Goal: Find specific page/section: Find specific page/section

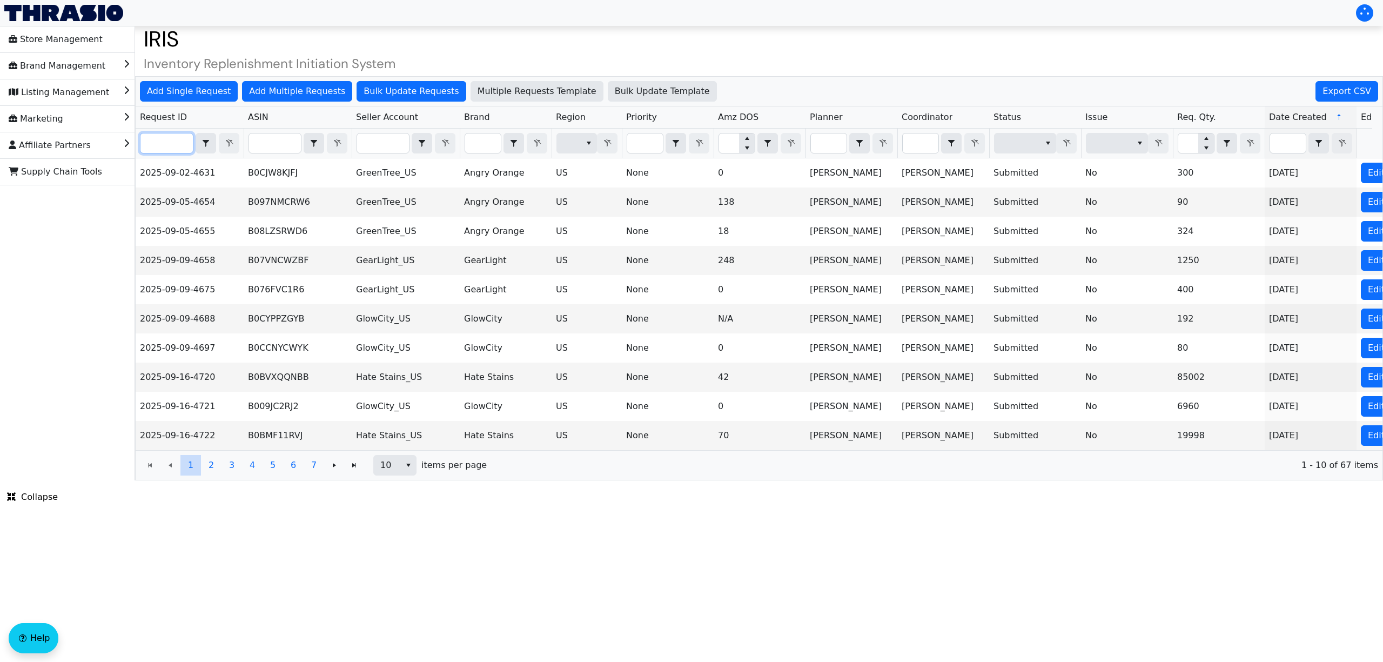
click at [161, 152] on input "Filter" at bounding box center [166, 142] width 52 height 19
paste input "2025-09-16-4726"
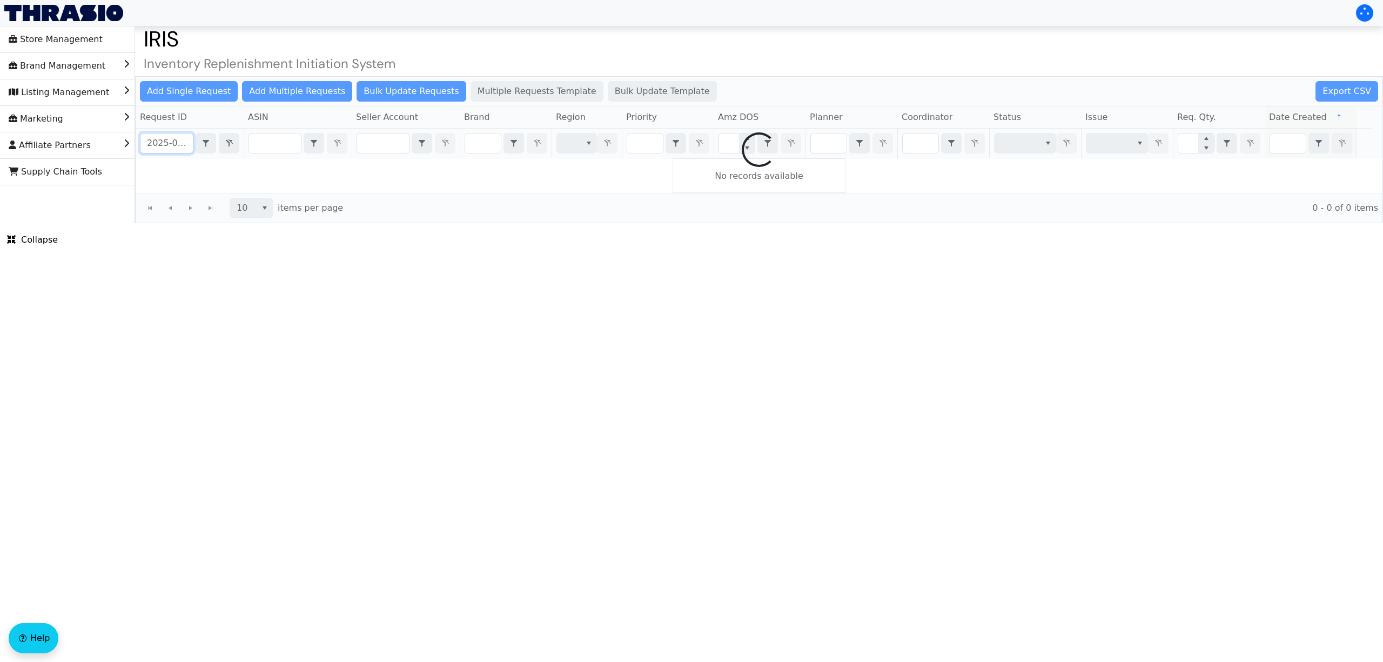
scroll to position [0, 27]
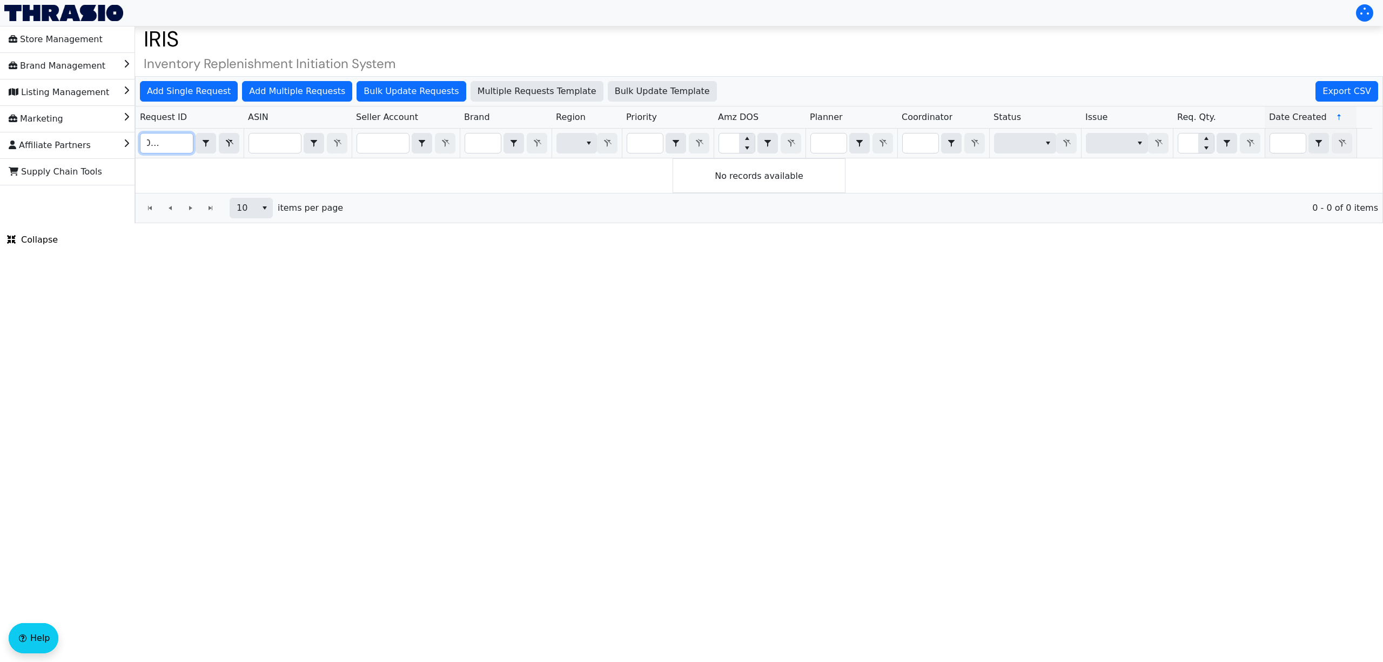
type input "2025-09-16-4726"
click at [225, 149] on span "Filter" at bounding box center [229, 143] width 13 height 13
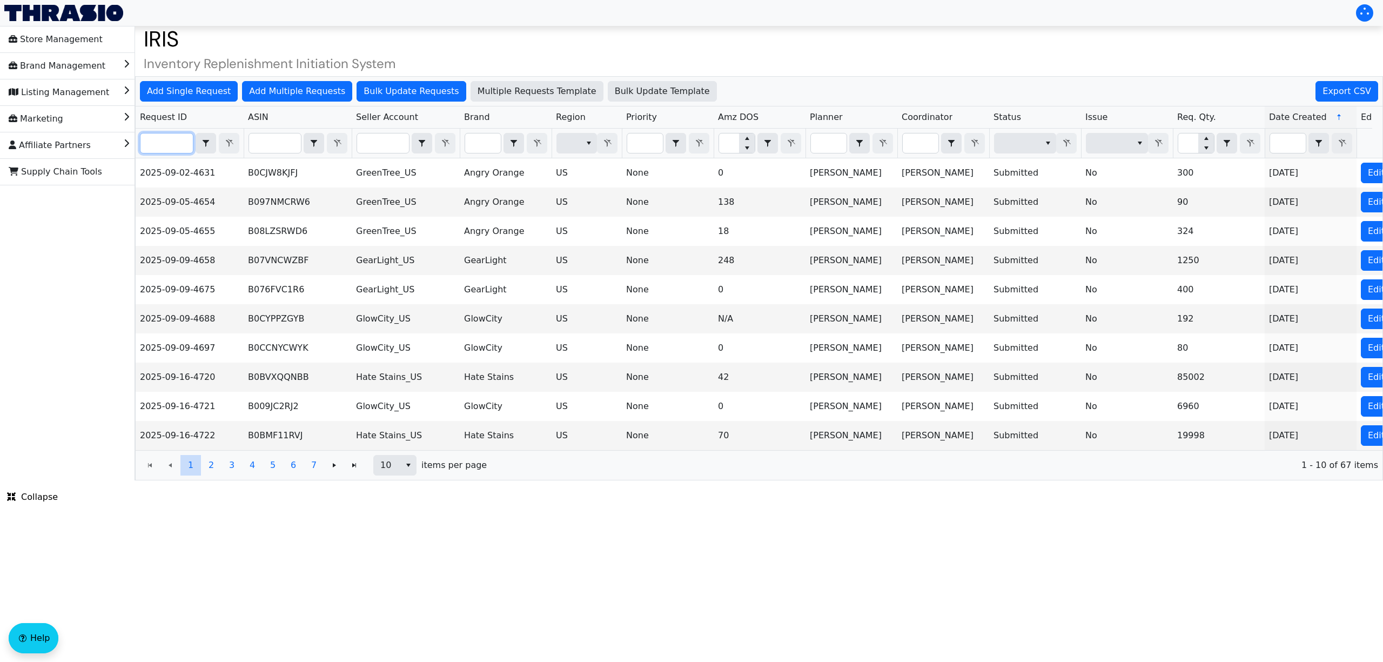
paste input "2025-09-16-4802"
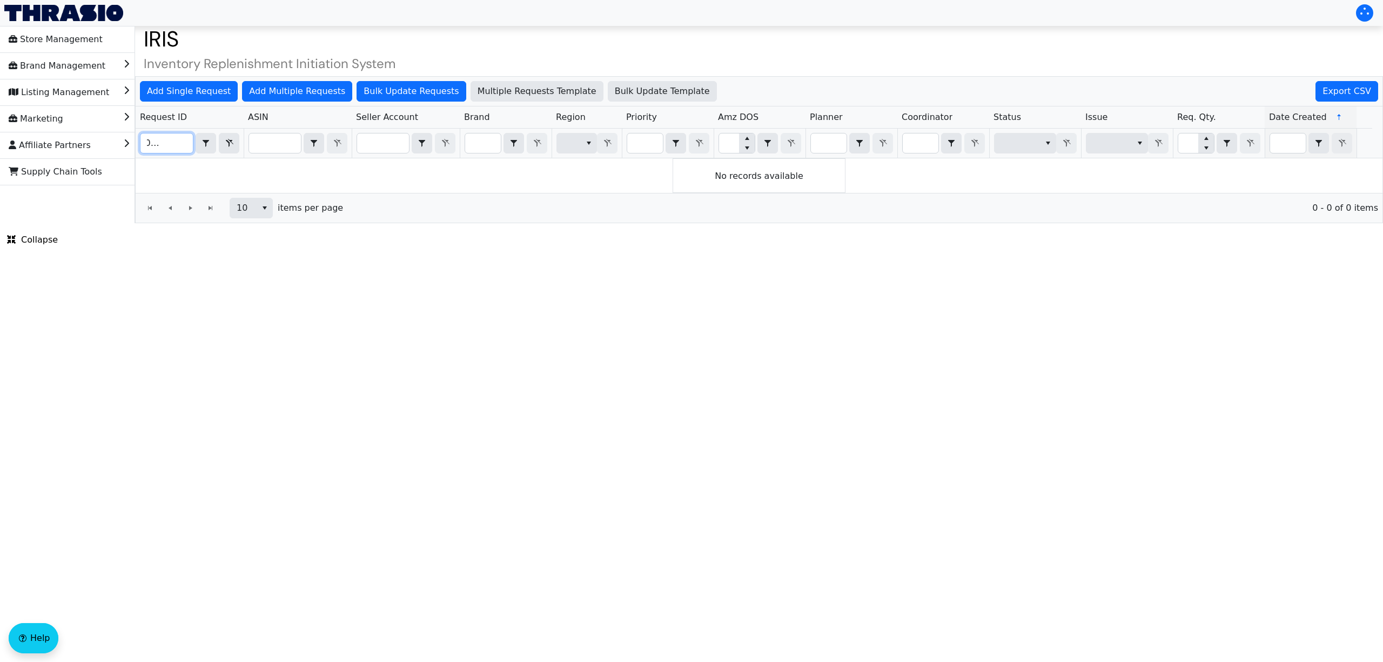
type input "2025-09-16-4802"
click at [226, 141] on icon "Filter" at bounding box center [230, 143] width 8 height 8
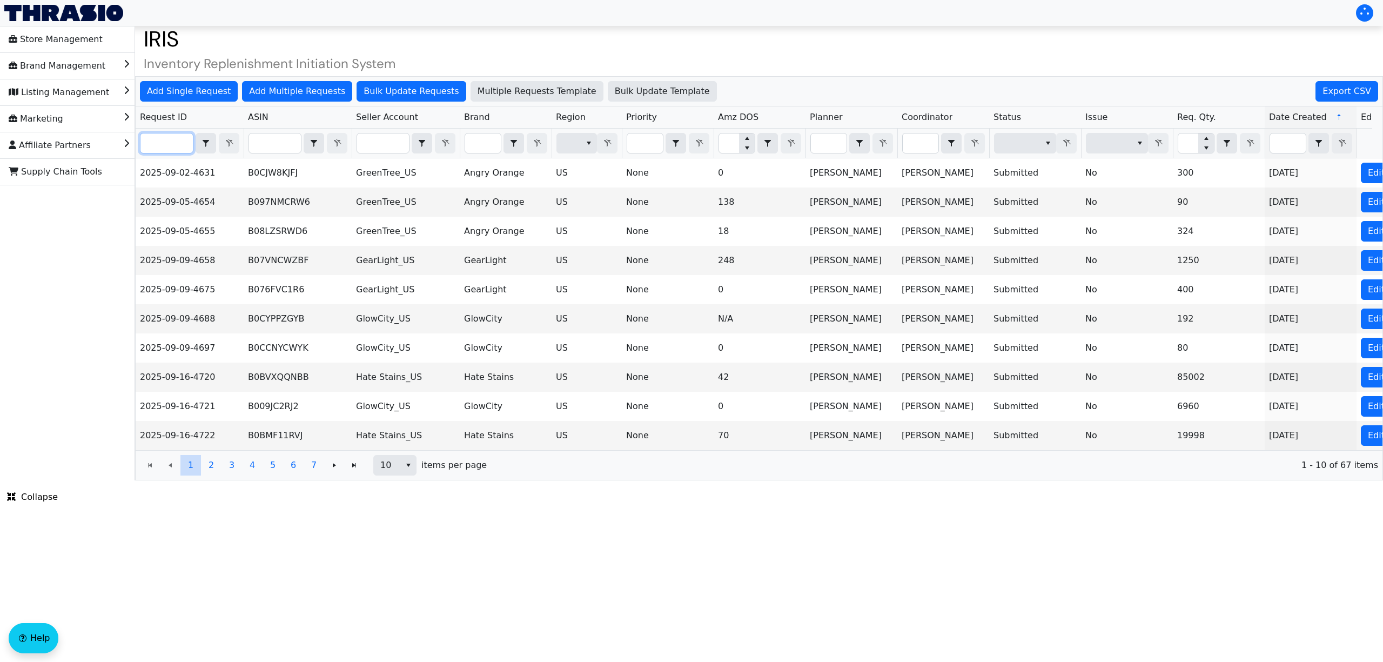
paste input "2025-09-16-4767"
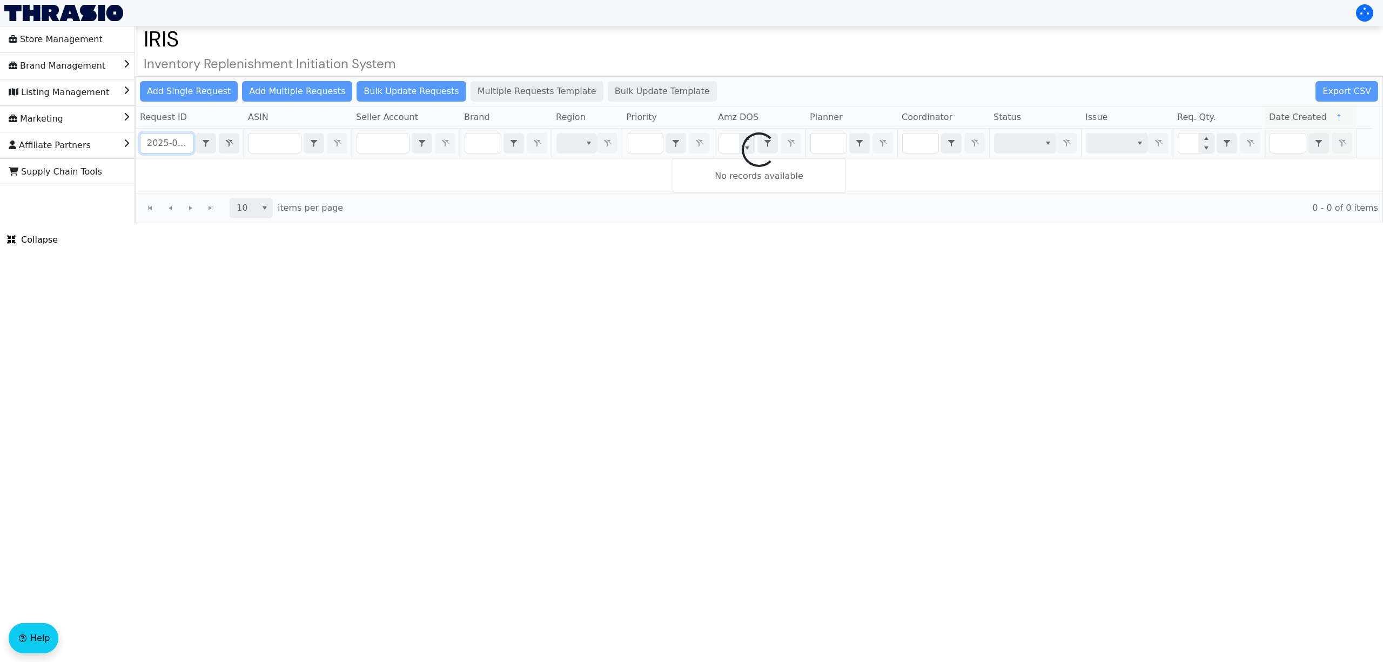
scroll to position [0, 27]
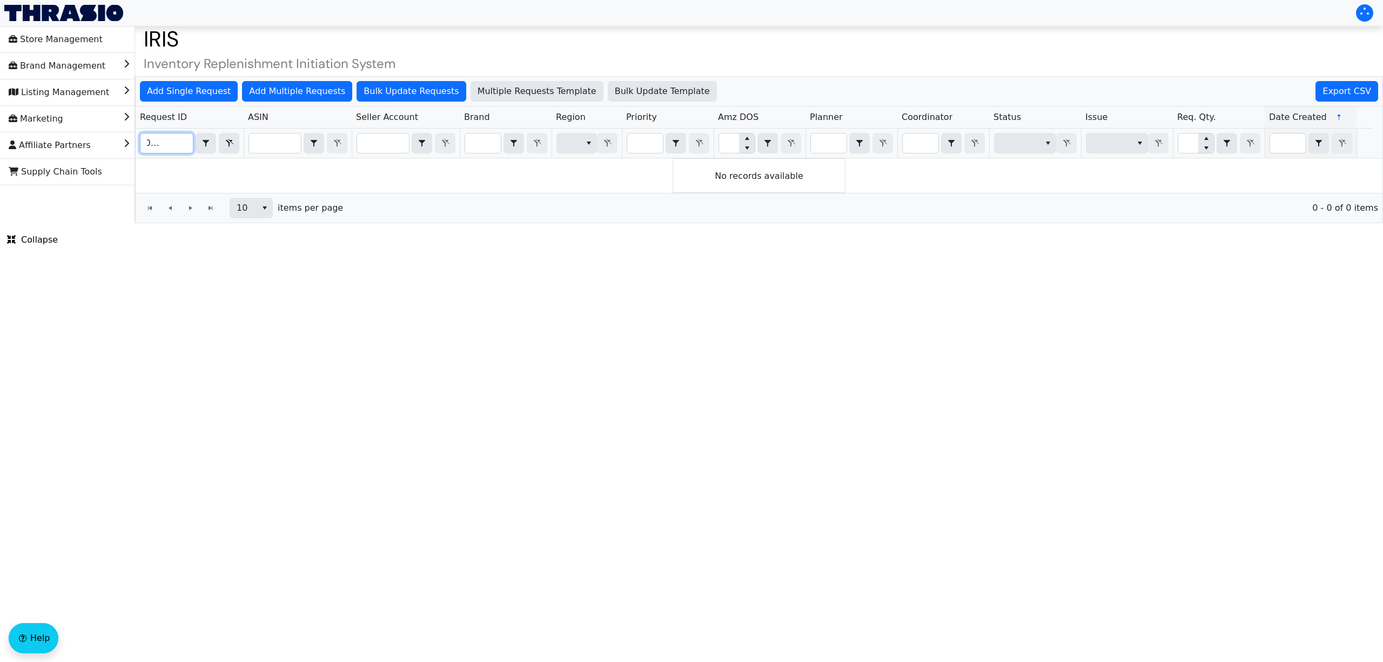
type input "2025-09-16-4767"
click at [232, 145] on icon "Filter" at bounding box center [230, 143] width 8 height 8
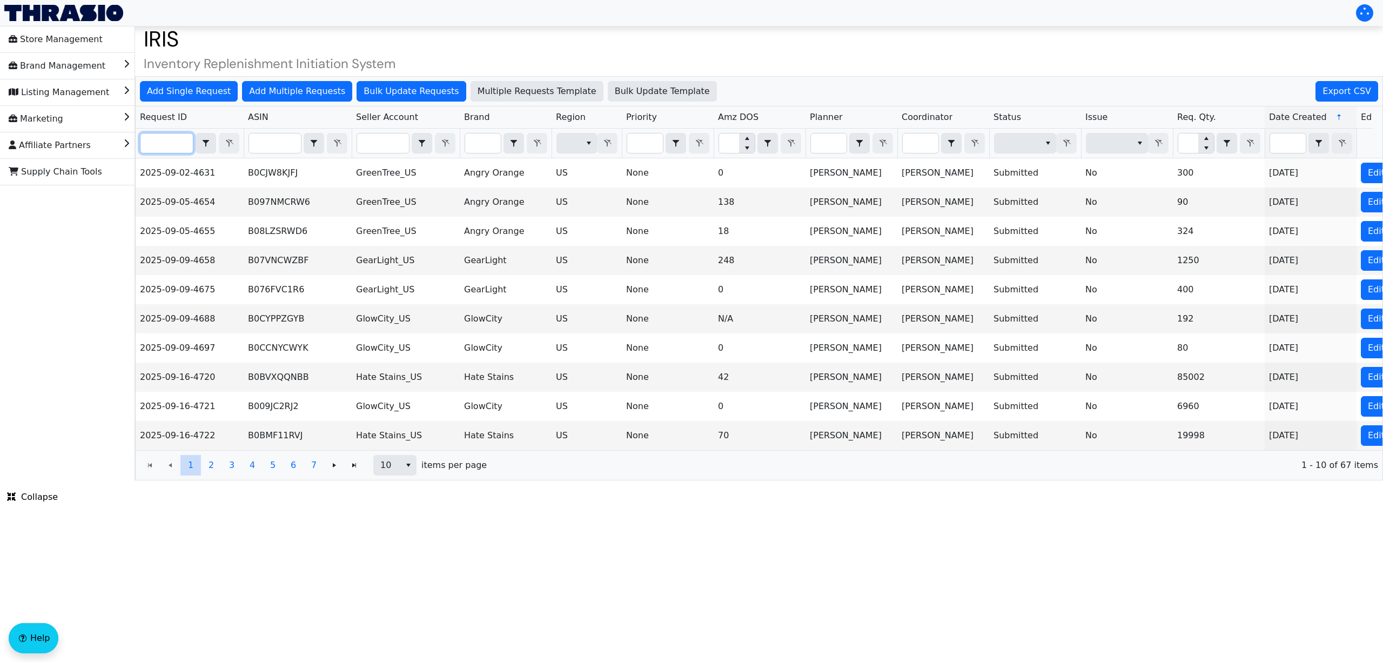
paste input "2025-09-16-4810"
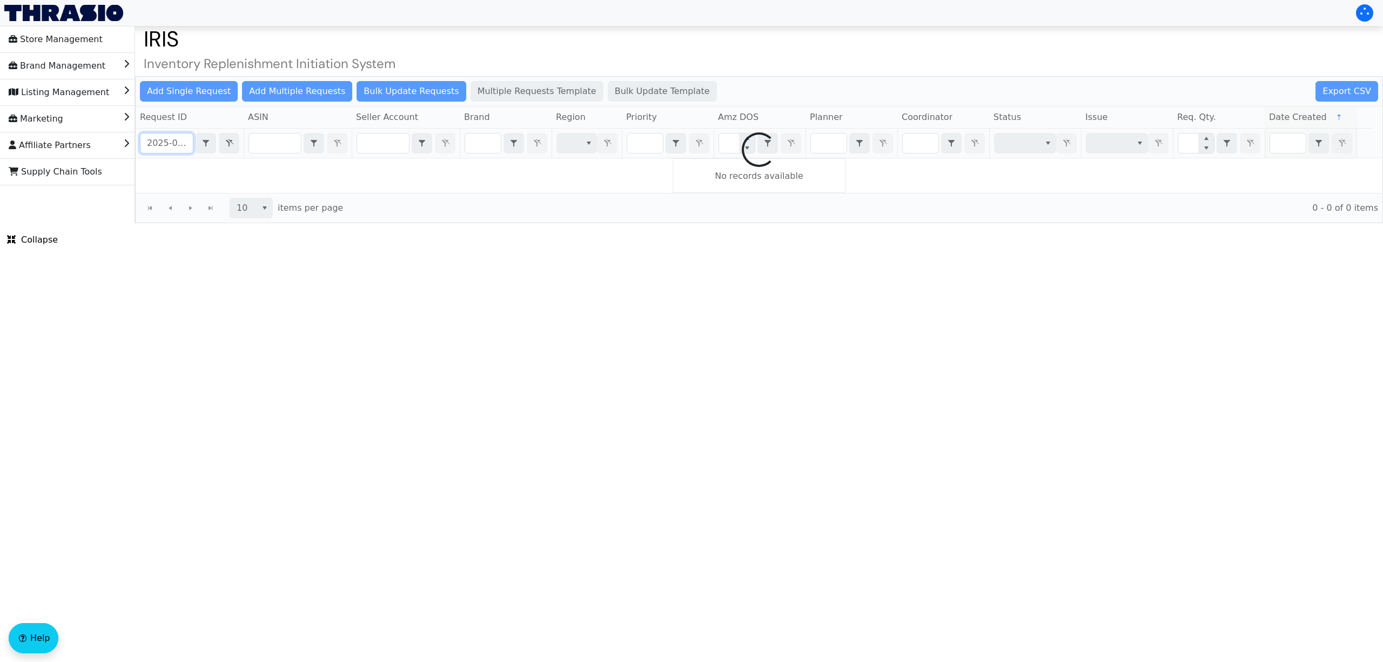
scroll to position [0, 27]
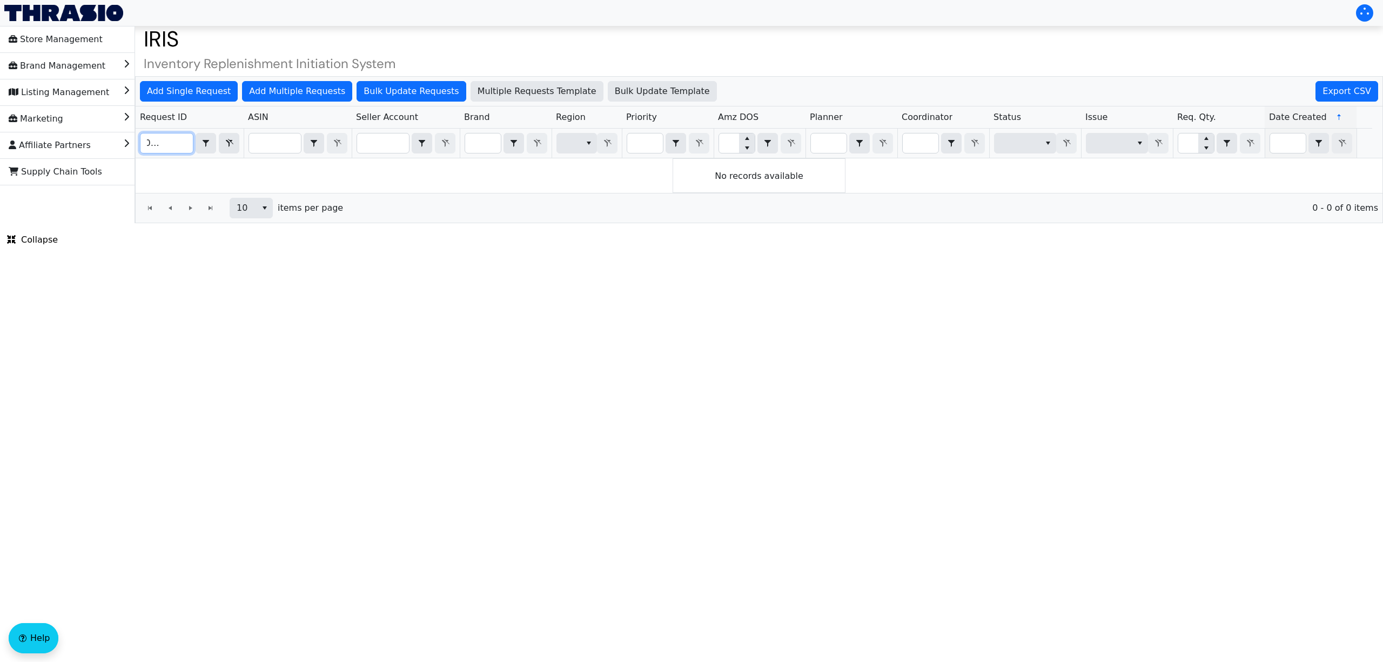
type input "2025-09-16-4810"
